Goal: Task Accomplishment & Management: Manage account settings

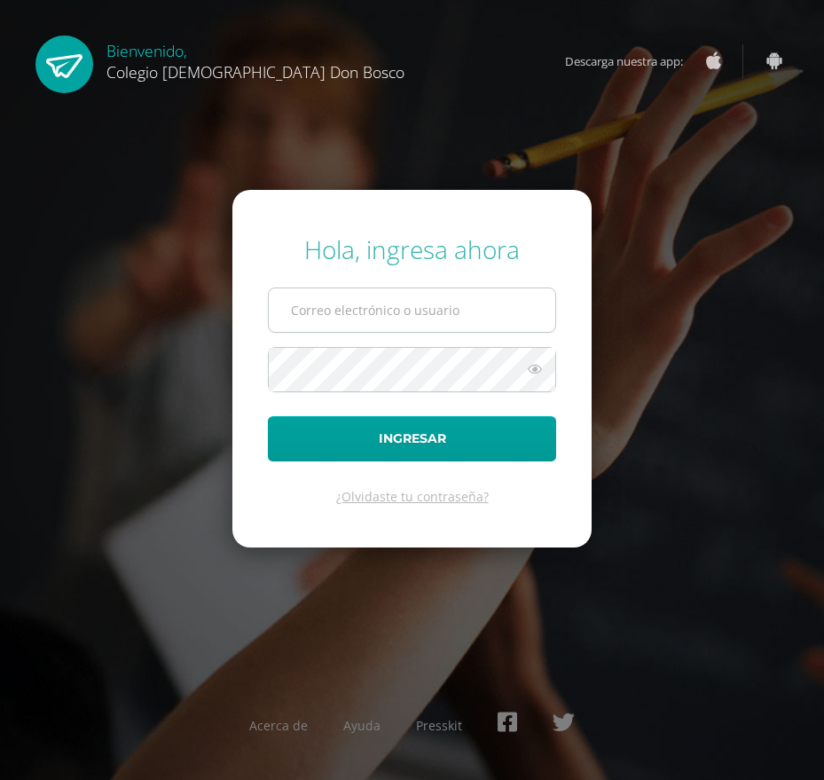
click at [292, 302] on input "text" at bounding box center [412, 309] width 287 height 43
type input "a.perez.6c.db@gmail.com"
click at [441, 349] on form "Hola, ingresa ahora a.perez.6c.db@gmail.com Ingresar ¿Olvidaste tu contraseña?" at bounding box center [411, 368] width 359 height 357
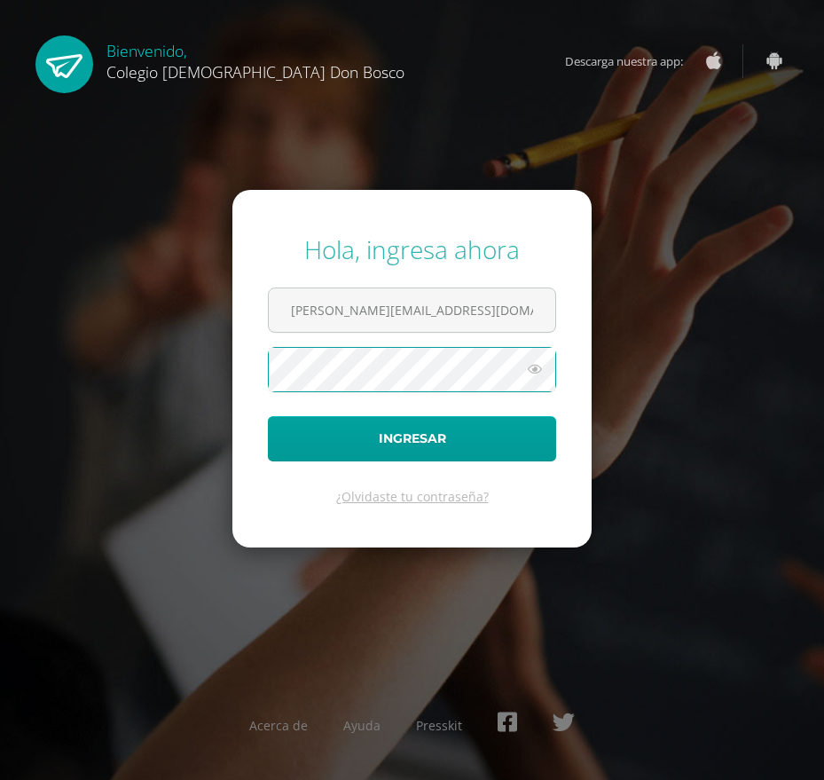
click at [268, 416] on button "Ingresar" at bounding box center [412, 438] width 288 height 45
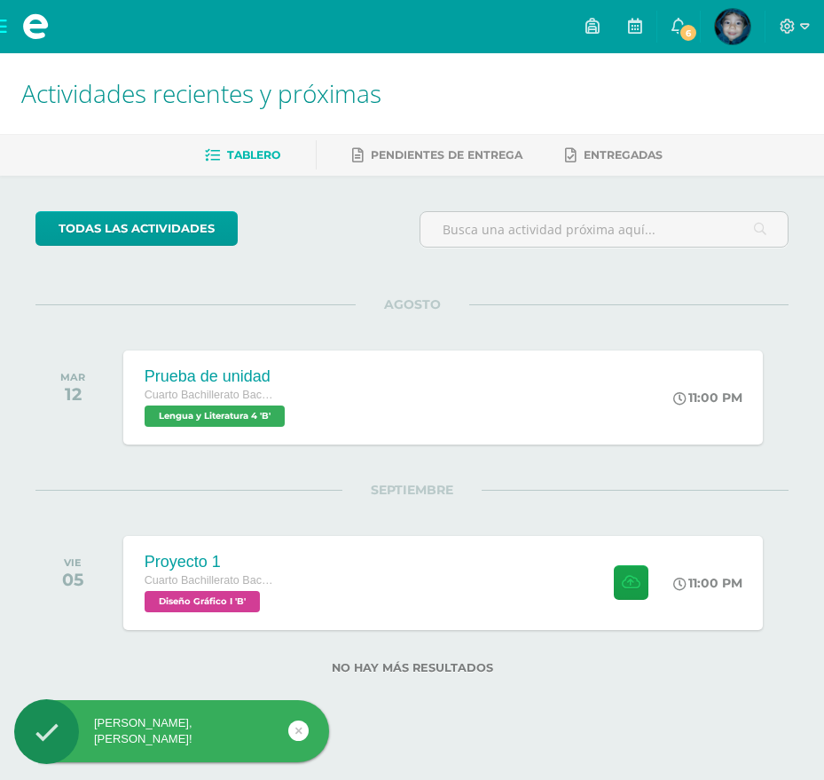
click at [6, 26] on span at bounding box center [35, 26] width 71 height 53
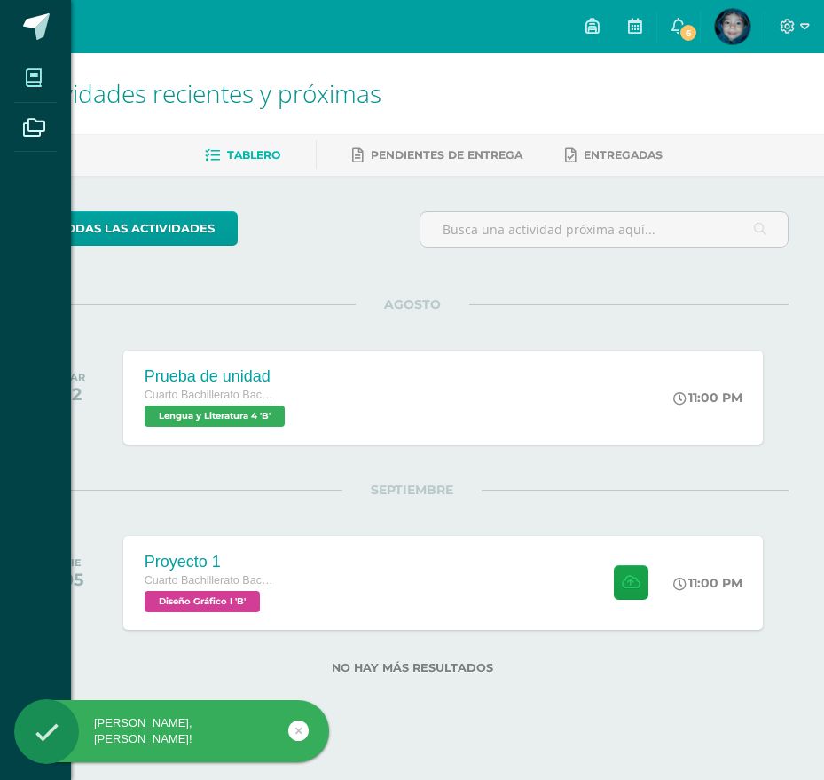
click at [34, 67] on span at bounding box center [34, 78] width 40 height 40
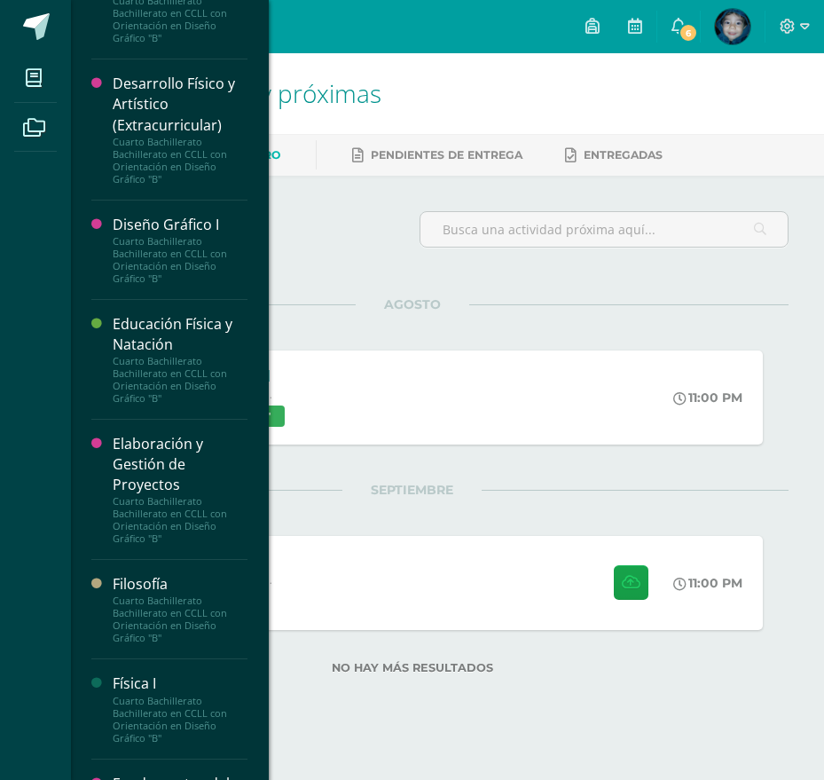
scroll to position [707, 0]
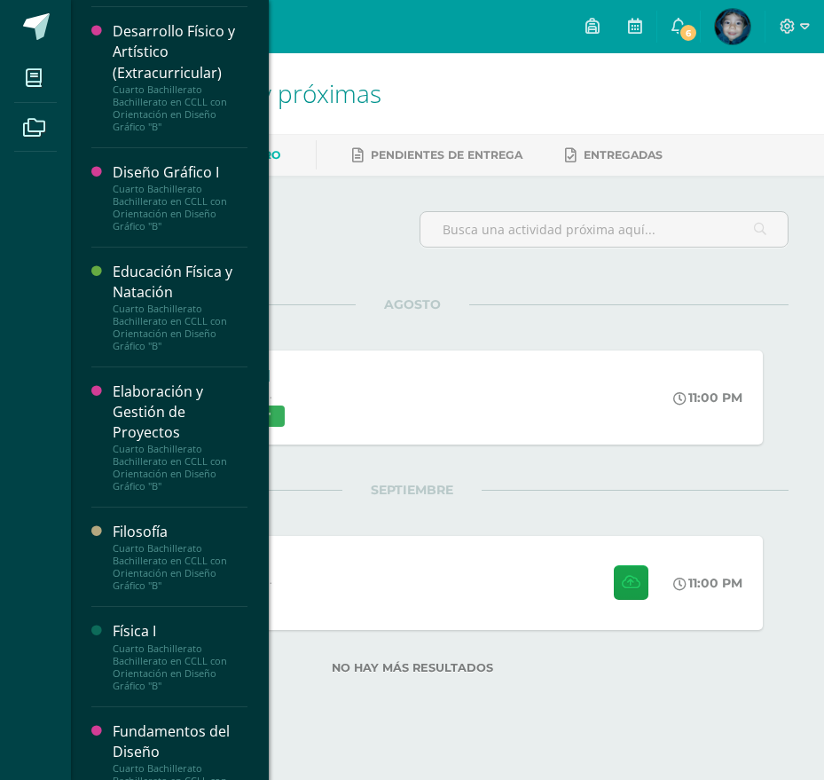
click at [162, 232] on div "Cuarto Bachillerato Bachillerato en CCLL con Orientación en Diseño Gráfico "B"" at bounding box center [180, 208] width 135 height 50
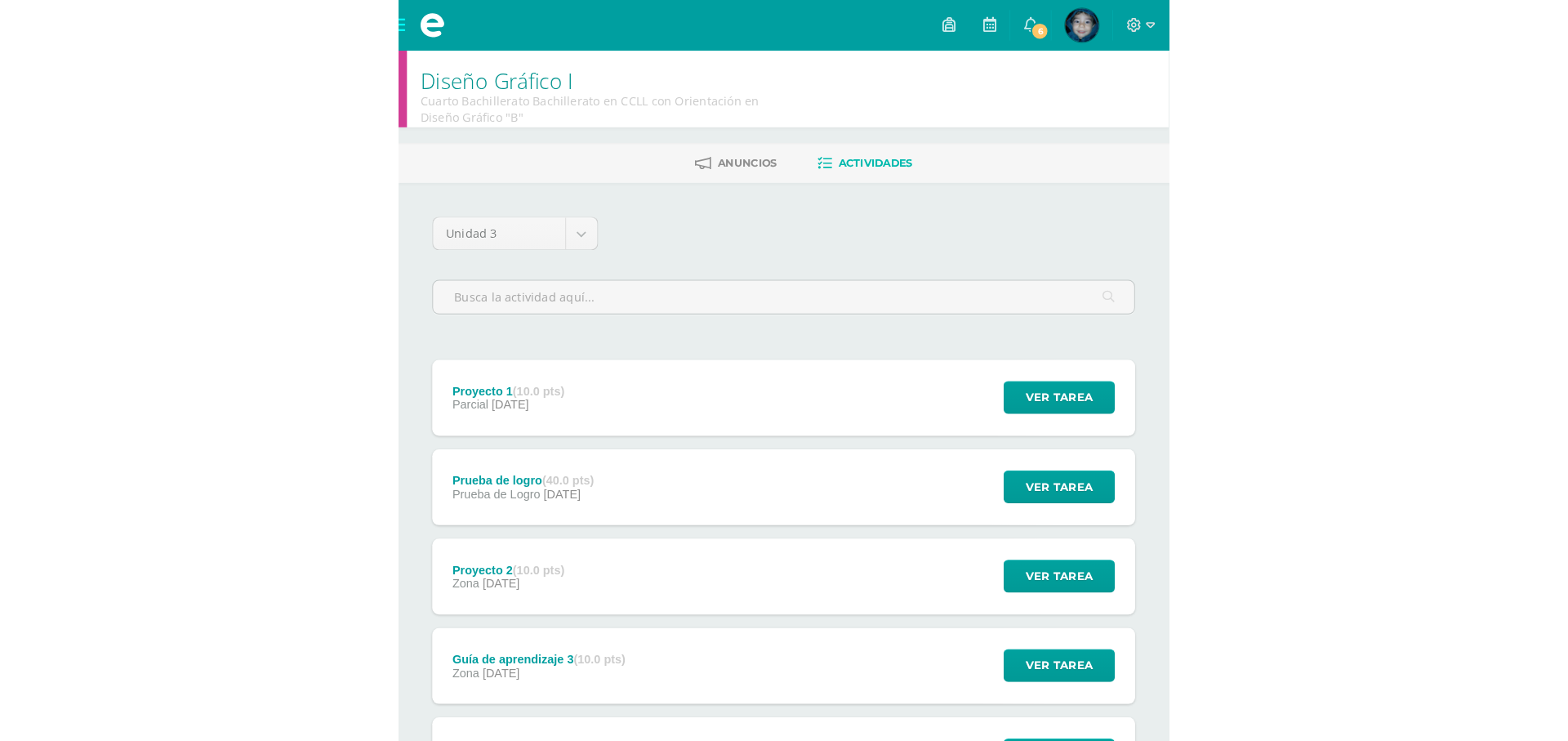
scroll to position [82, 0]
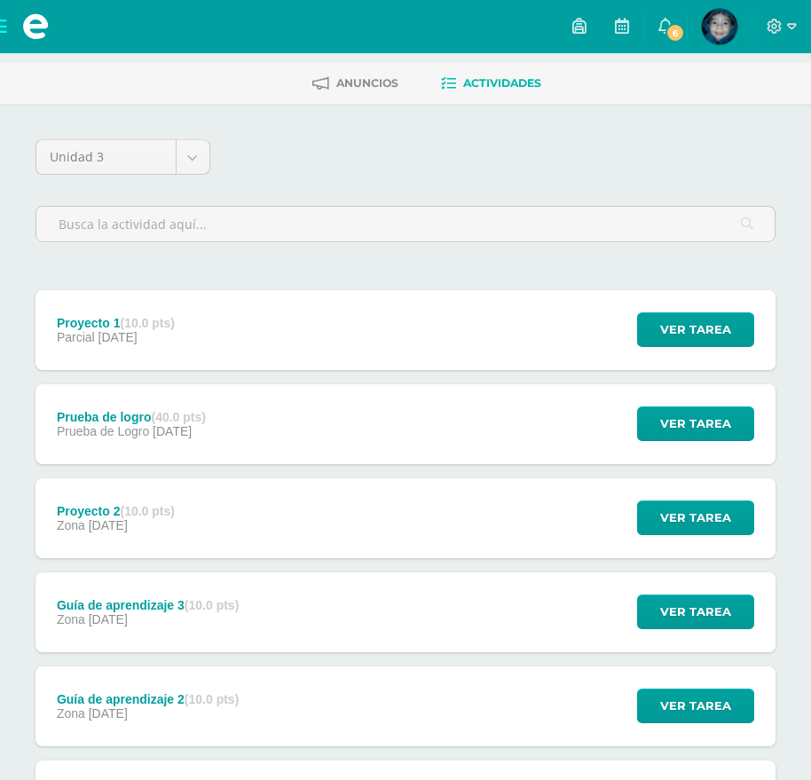
click at [228, 328] on div "Proyecto 1 (10.0 pts) Parcial [DATE][GEOGRAPHIC_DATA] Ver tarea Proyecto 1 Dise…" at bounding box center [405, 330] width 740 height 80
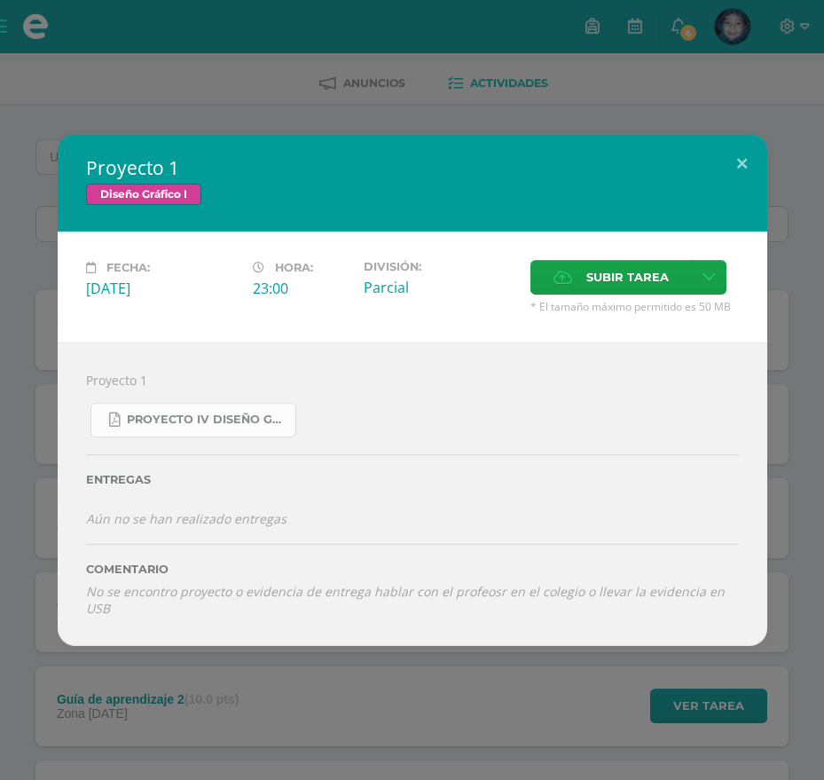
click at [176, 425] on span "Proyecto IV Diseño Grafico.pdf" at bounding box center [207, 419] width 160 height 14
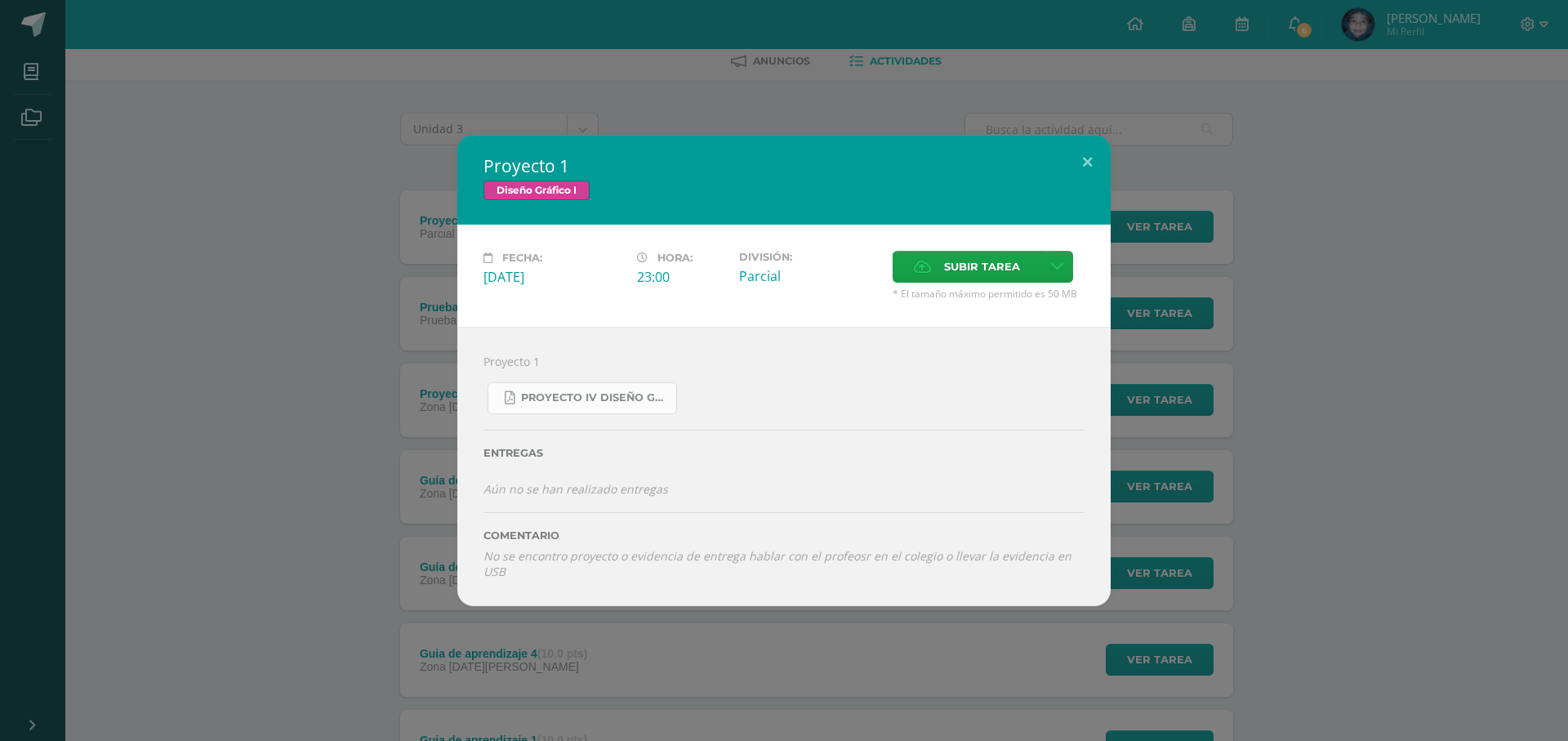
click at [610, 399] on span "Proyecto IV Diseño Grafico.pdf" at bounding box center [595, 398] width 147 height 13
